Goal: Communication & Community: Answer question/provide support

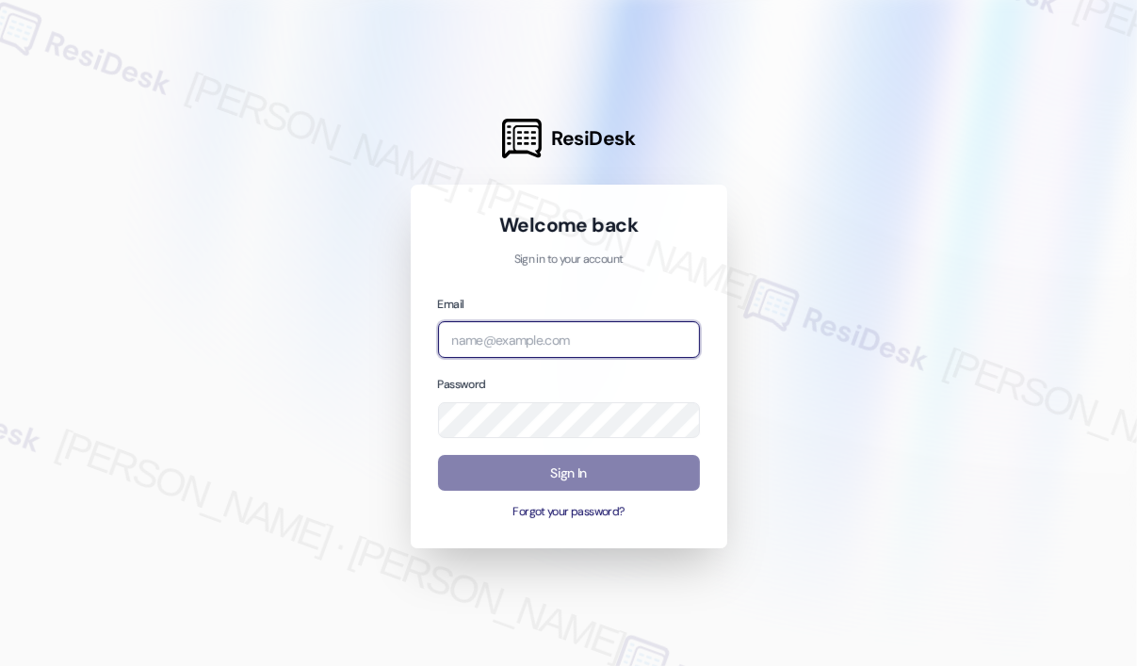
click at [545, 331] on input "email" at bounding box center [569, 339] width 262 height 37
type input "automated-surveys-jag-john-roy.roles@jag.com"
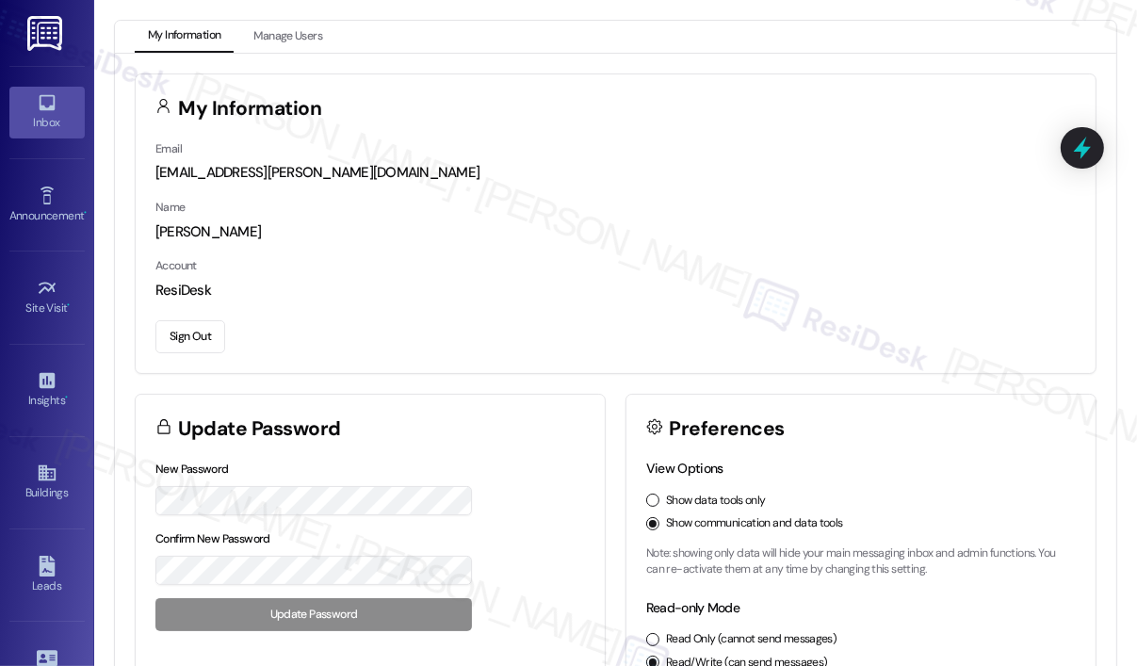
click at [51, 119] on div "Inbox" at bounding box center [47, 122] width 94 height 19
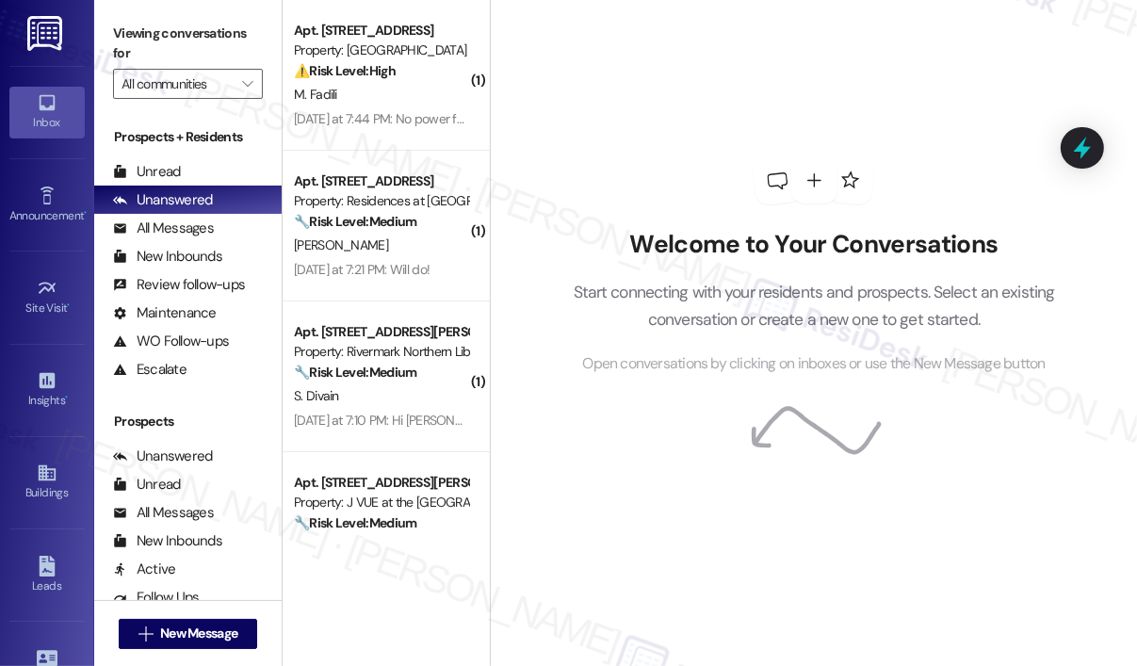
click at [807, 63] on div "Welcome to Your Conversations Start connecting with your residents and prospect…" at bounding box center [813, 266] width 565 height 533
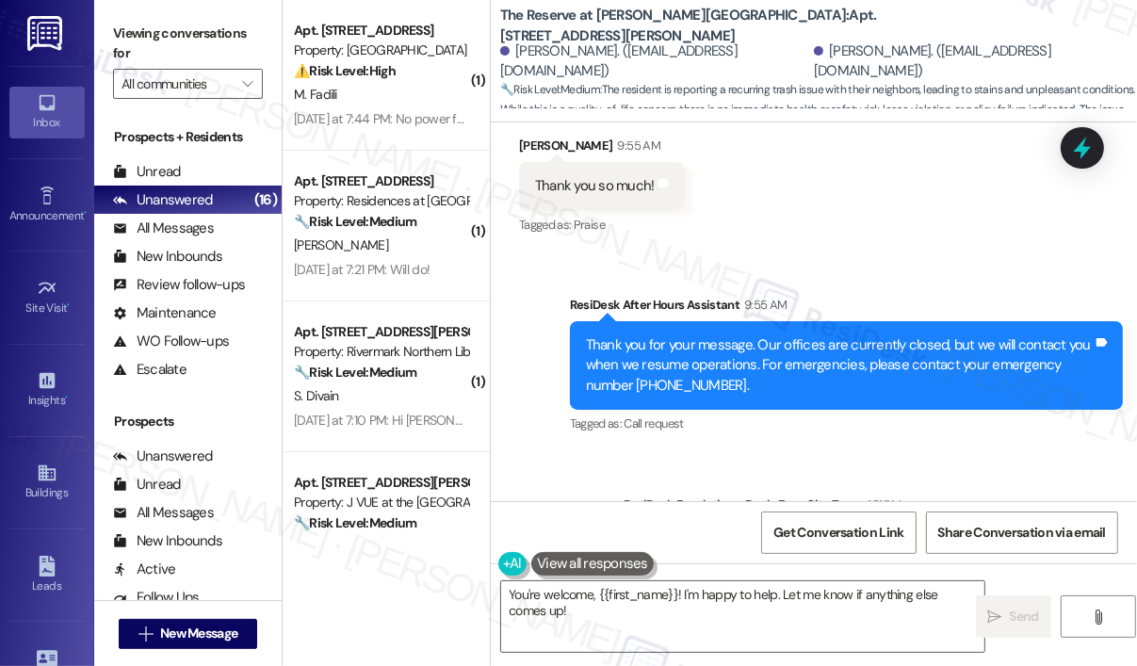
scroll to position [4132, 0]
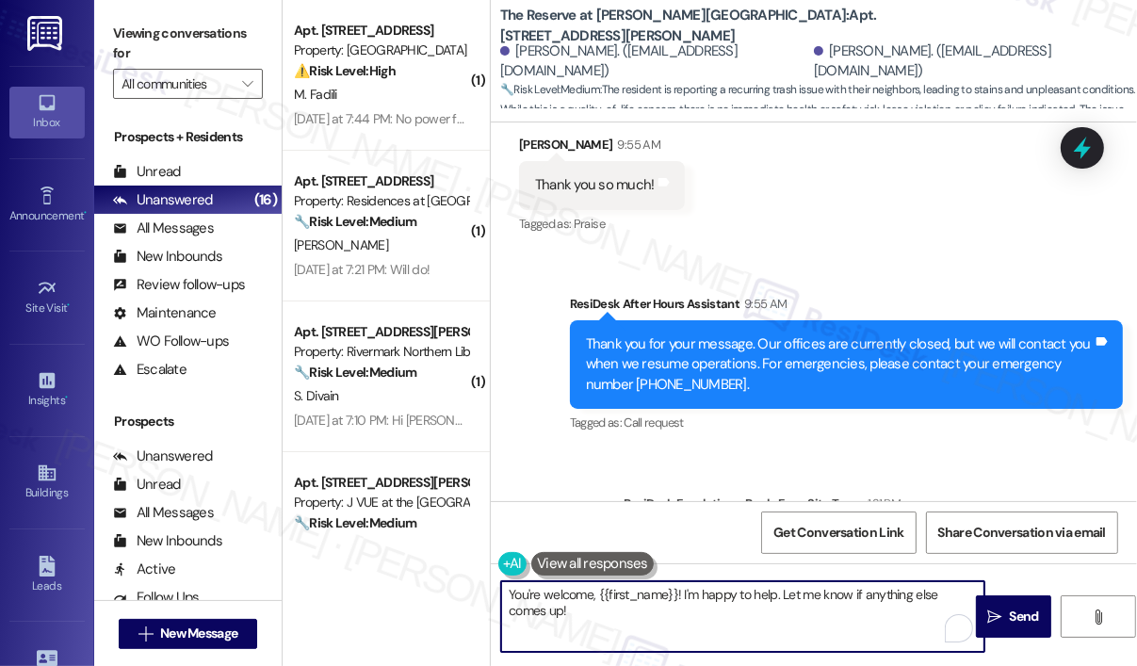
drag, startPoint x: 647, startPoint y: 620, endPoint x: 500, endPoint y: 591, distance: 149.9
click at [501, 591] on textarea "You're welcome, {{first_name}}! I'm happy to help. Let me know if anything else…" at bounding box center [742, 616] width 483 height 71
paste textarea "The site team wanted to let you know we’ve reached out directly to the resident…"
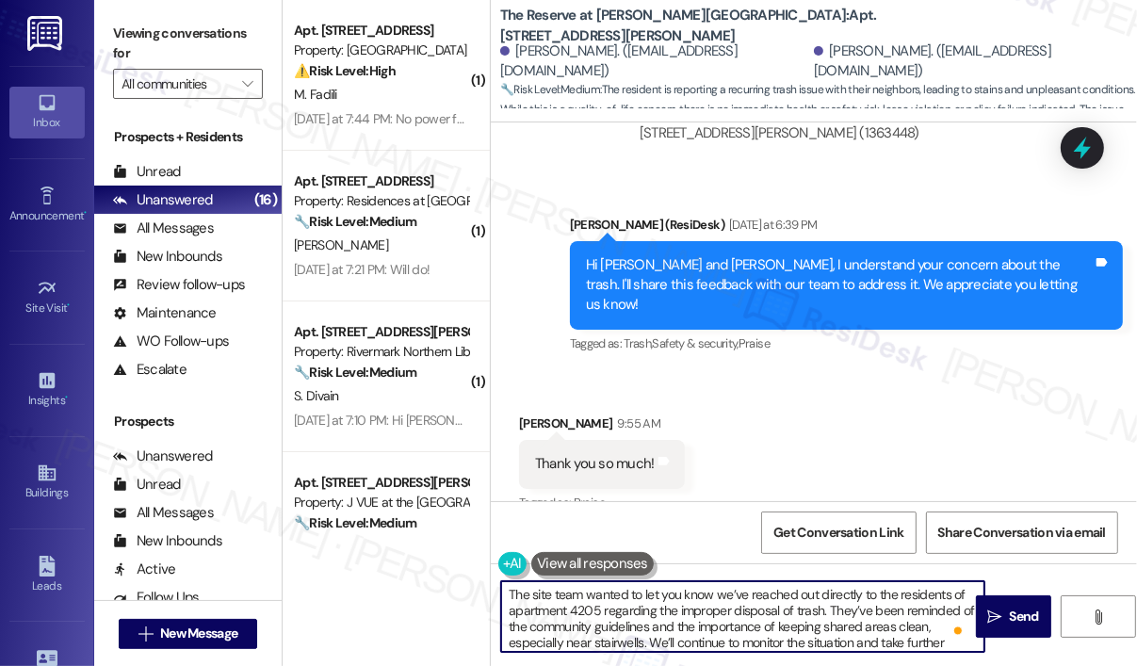
scroll to position [3850, 0]
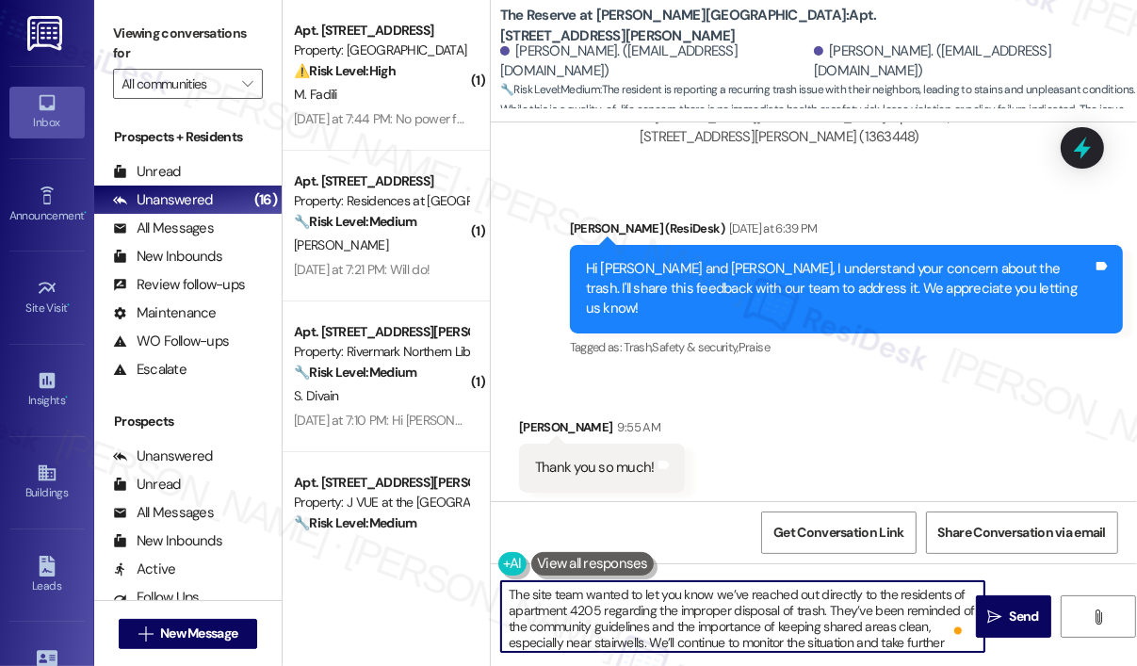
click at [513, 597] on textarea "The site team wanted to let you know we’ve reached out directly to the resident…" at bounding box center [742, 616] width 483 height 71
click at [509, 594] on textarea "The site team wanted to let you know we’ve reached out directly to the resident…" at bounding box center [742, 616] width 483 height 71
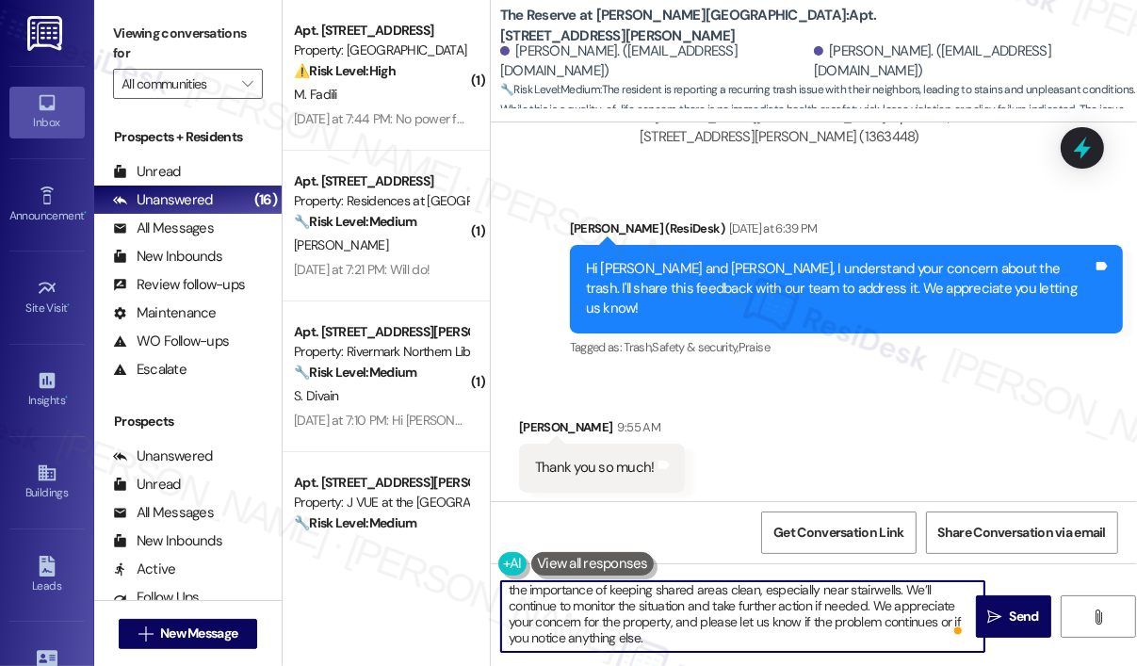
scroll to position [53, 0]
type textarea "Hi Isabel and Regan! The site team wanted to let you know we’ve reached out dir…"
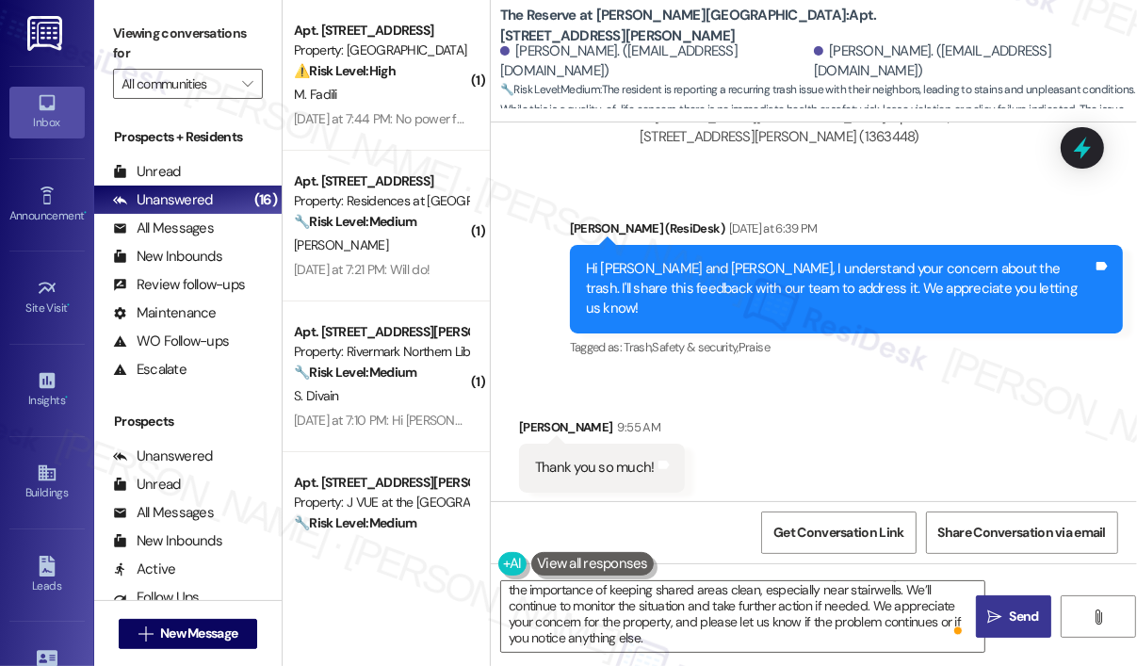
click at [1006, 612] on span "Send" at bounding box center [1024, 617] width 37 height 20
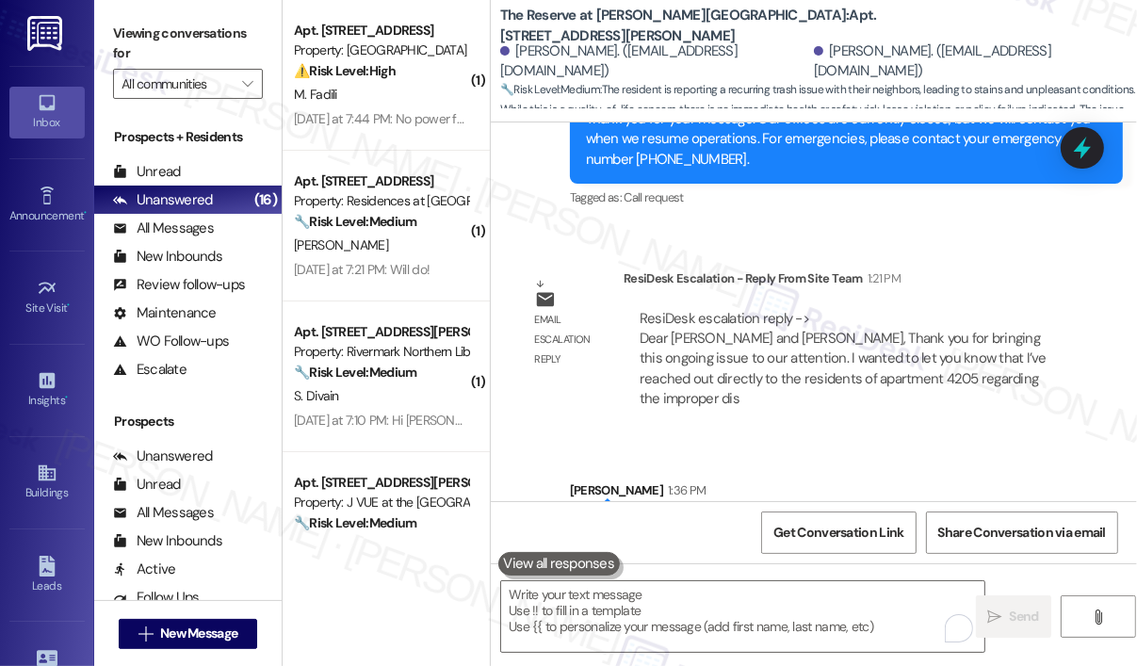
scroll to position [4365, 0]
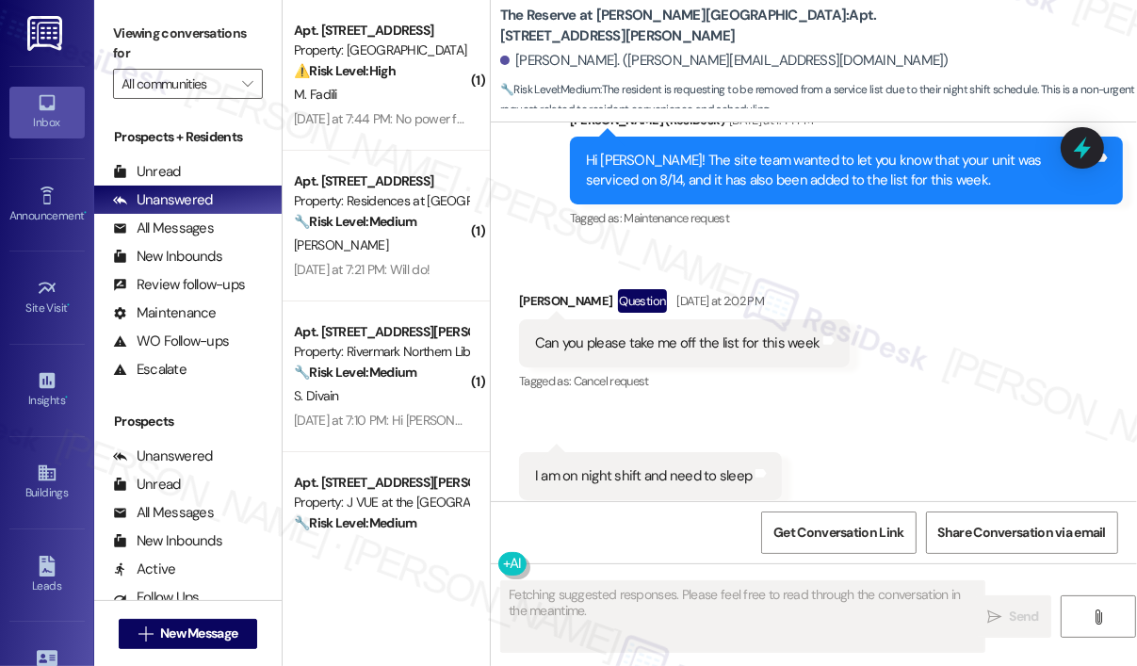
scroll to position [4735, 0]
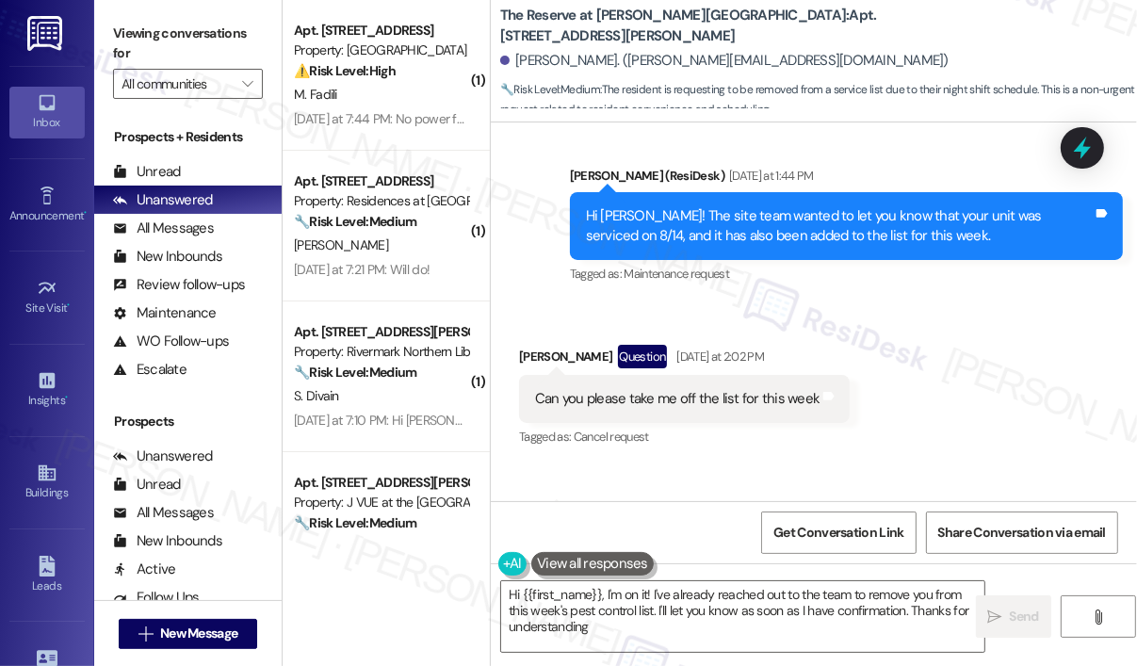
type textarea "Hi {{first_name}}, I'm on it! I've already reached out to the team to remove yo…"
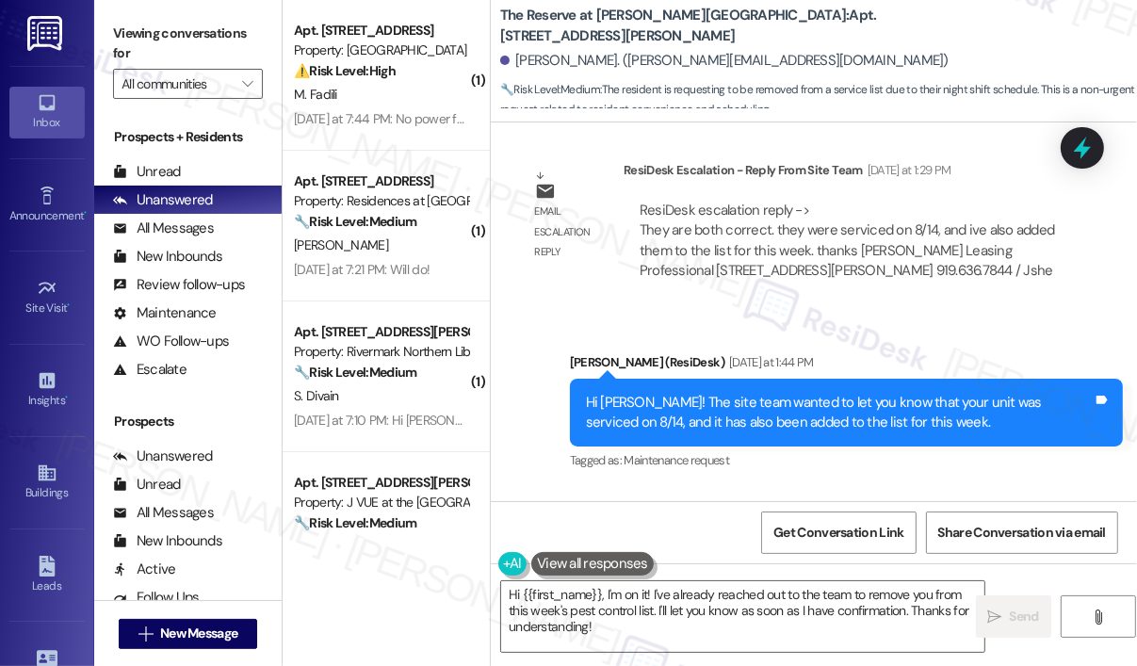
scroll to position [4358, 0]
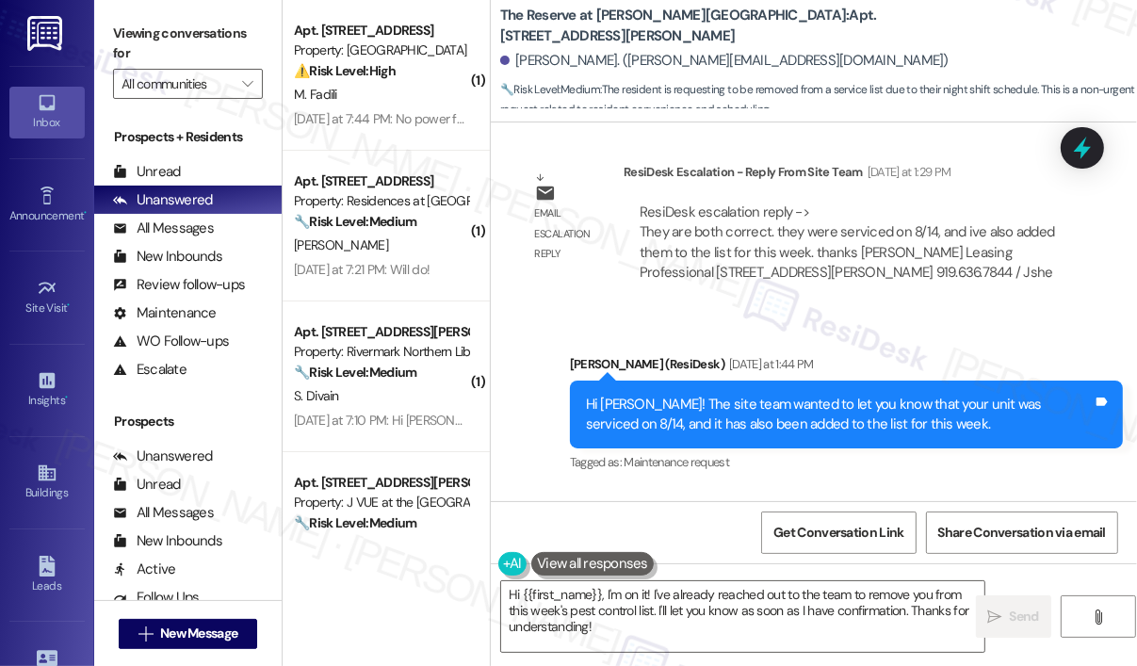
click at [906, 312] on div "Sent via SMS [PERSON_NAME] (ResiDesk) [DATE] at 1:44 PM Hi [PERSON_NAME]! The s…" at bounding box center [814, 401] width 646 height 179
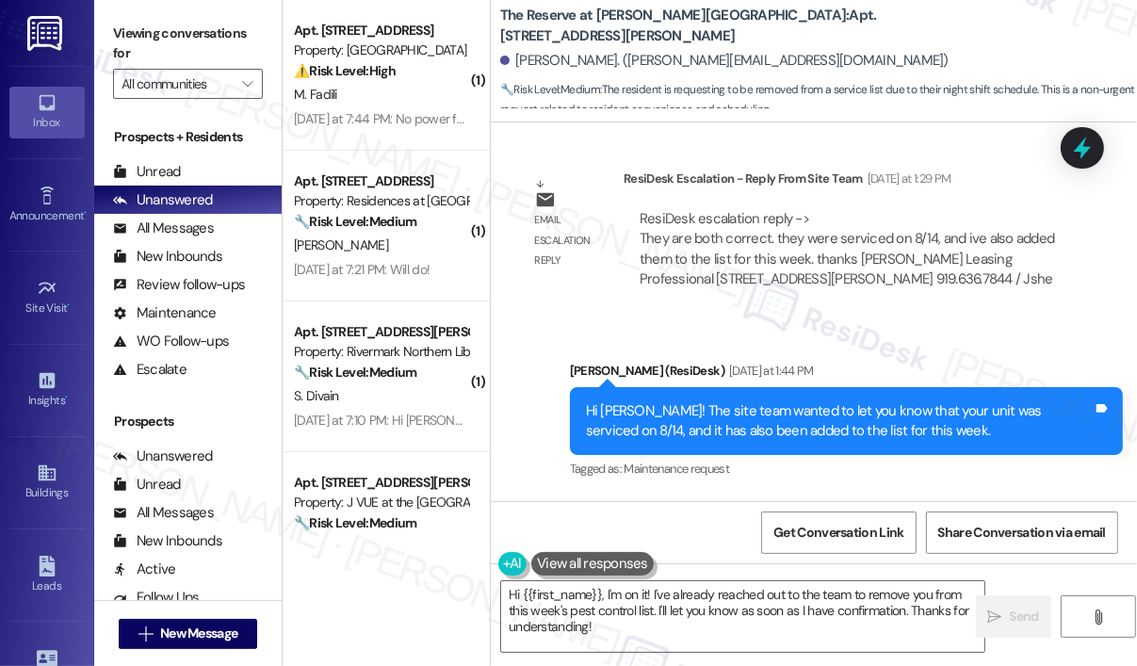
scroll to position [4285, 0]
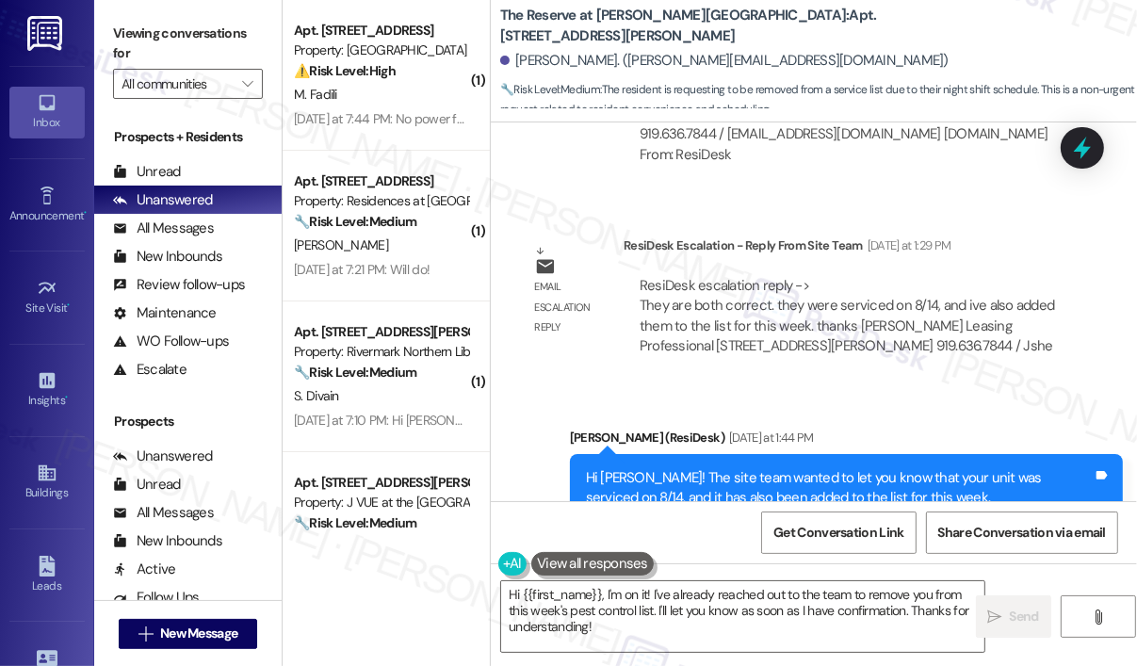
click at [927, 385] on div "Sent via SMS [PERSON_NAME] (ResiDesk) [DATE] at 1:44 PM Hi [PERSON_NAME]! The s…" at bounding box center [814, 474] width 646 height 179
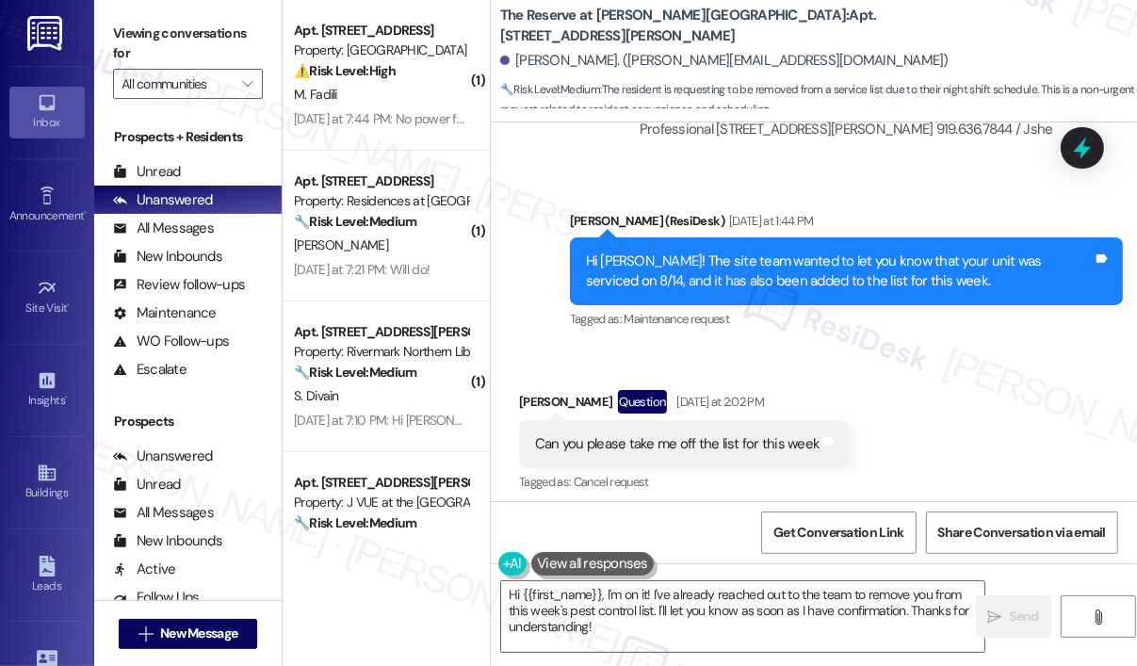
scroll to position [4568, 0]
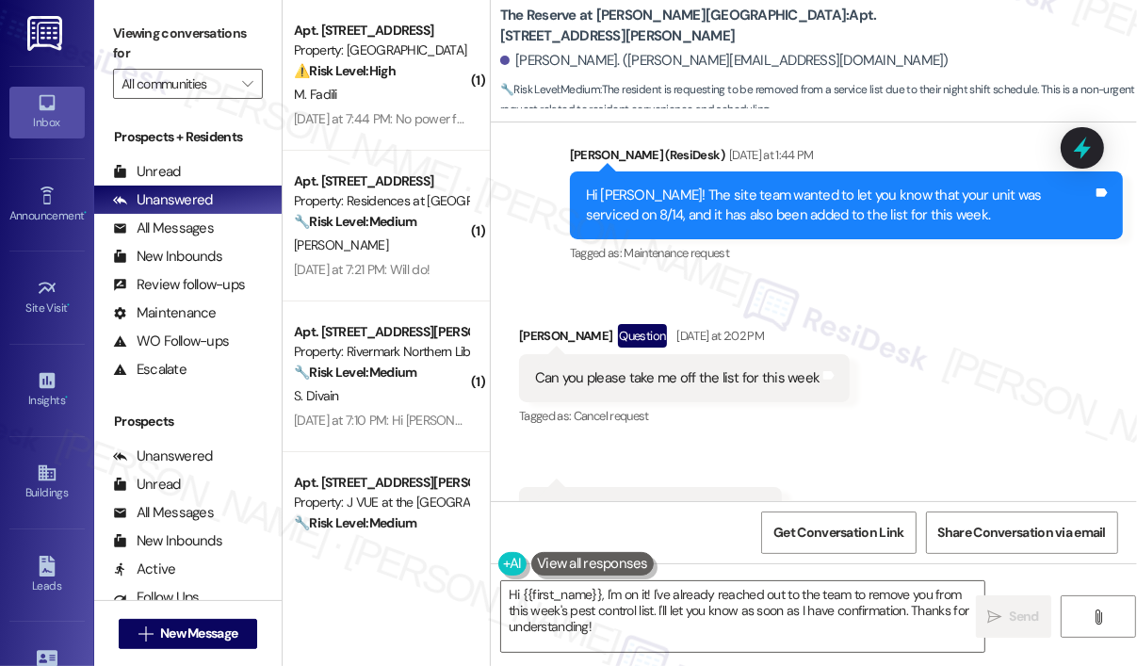
click at [961, 10] on div "The Reserve at [PERSON_NAME][GEOGRAPHIC_DATA]: Apt. 1426, [STREET_ADDRESS][PERS…" at bounding box center [818, 57] width 637 height 104
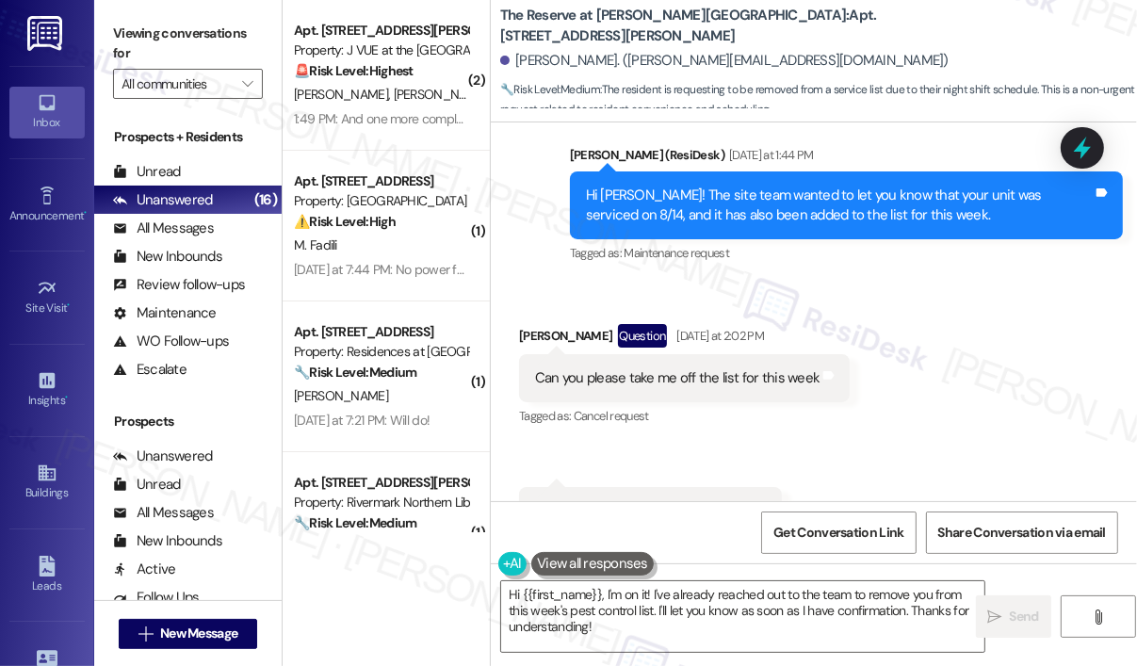
click at [993, 304] on div "Received via SMS [PERSON_NAME] Question [DATE] at 2:02 PM Can you please take m…" at bounding box center [814, 496] width 646 height 428
click at [874, 426] on div "Received via SMS [PERSON_NAME] Question [DATE] at 2:02 PM Can you please take m…" at bounding box center [814, 496] width 646 height 428
click at [838, 44] on div "[PERSON_NAME]. ([PERSON_NAME][EMAIL_ADDRESS][DOMAIN_NAME])" at bounding box center [818, 61] width 637 height 38
